Goal: Entertainment & Leisure: Browse casually

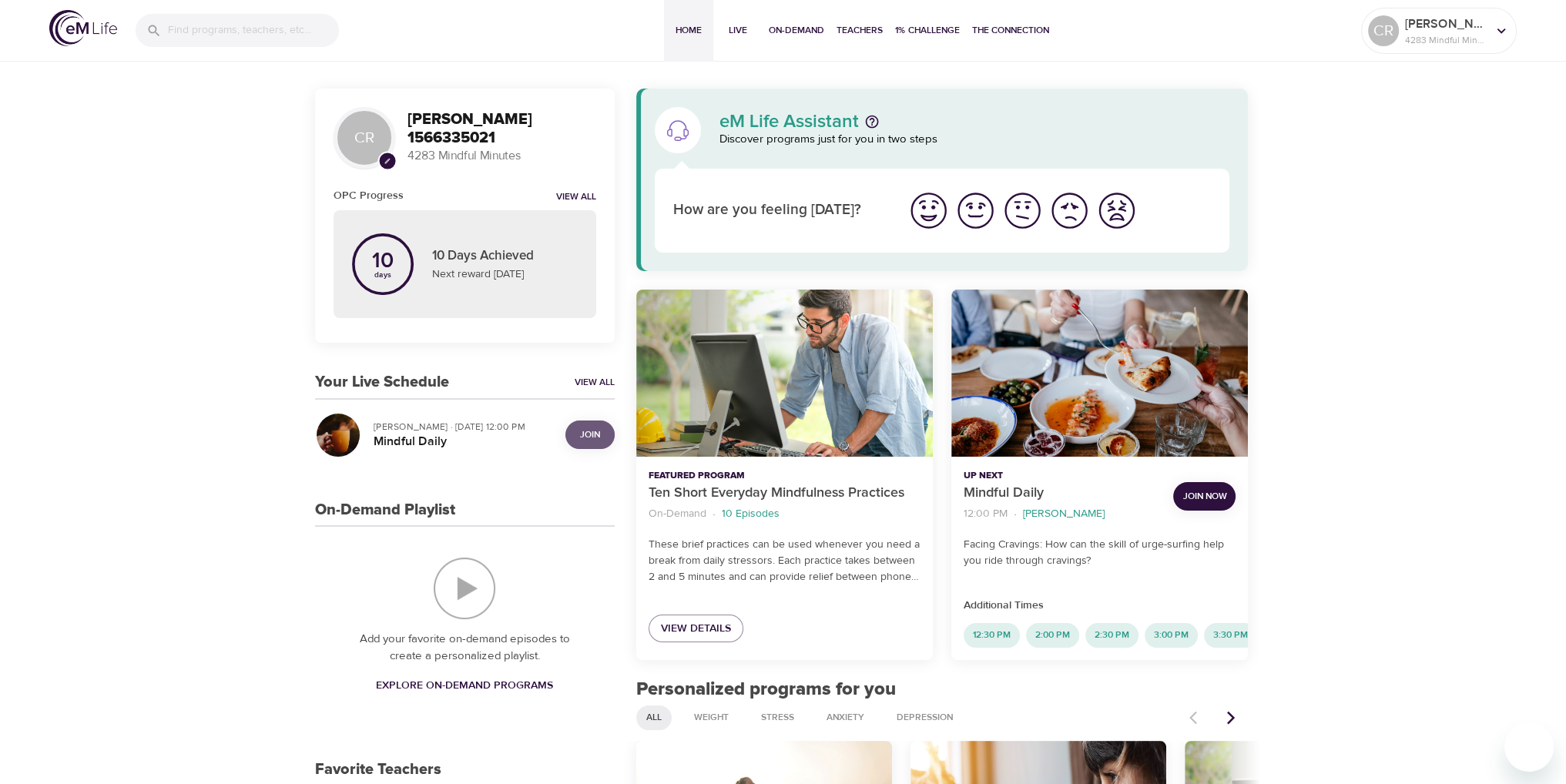
click at [579, 441] on span "Join" at bounding box center [591, 435] width 31 height 16
